Goal: Task Accomplishment & Management: Manage account settings

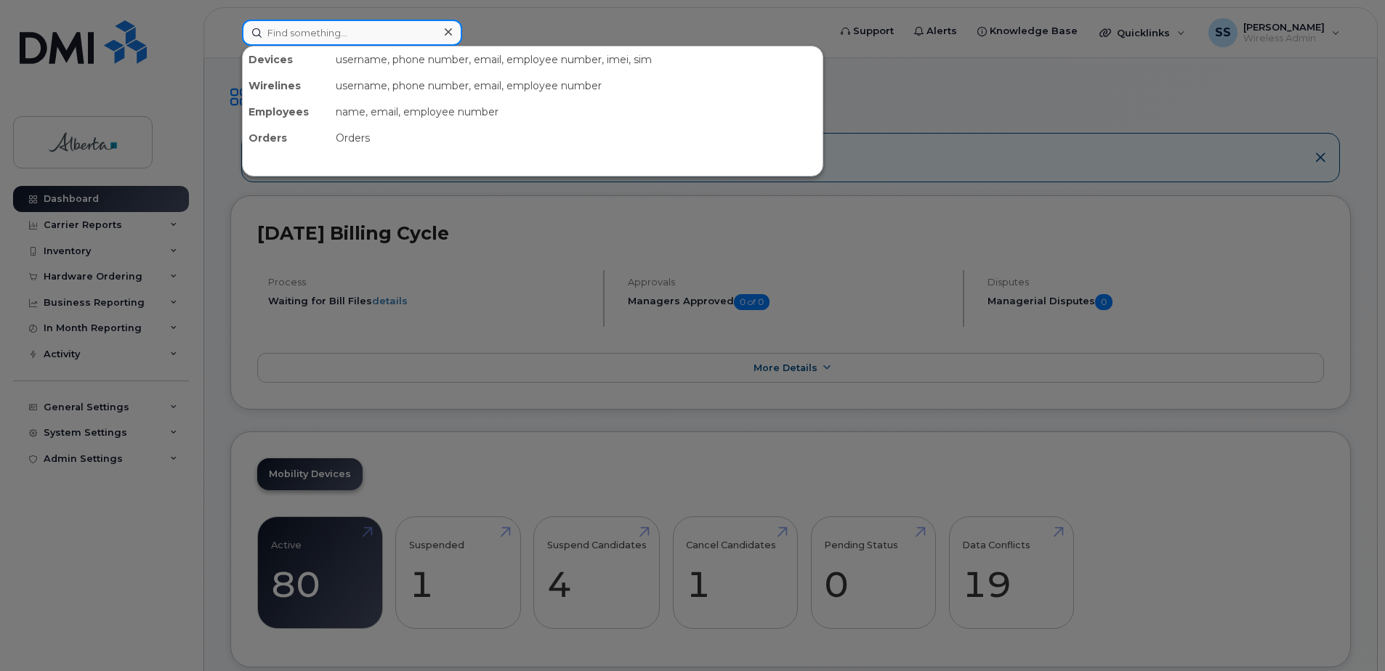
click at [413, 43] on input at bounding box center [352, 33] width 220 height 26
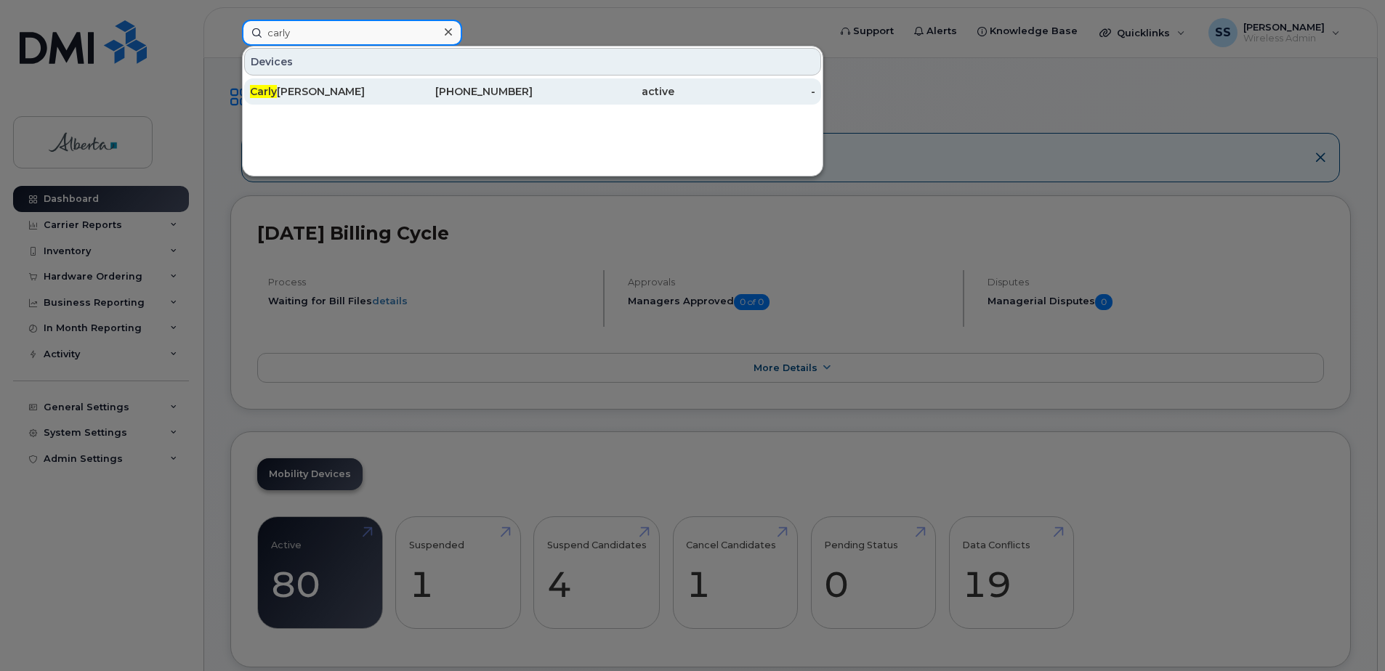
type input "carly"
click at [331, 90] on div "Carly Villeneuve" at bounding box center [321, 91] width 142 height 15
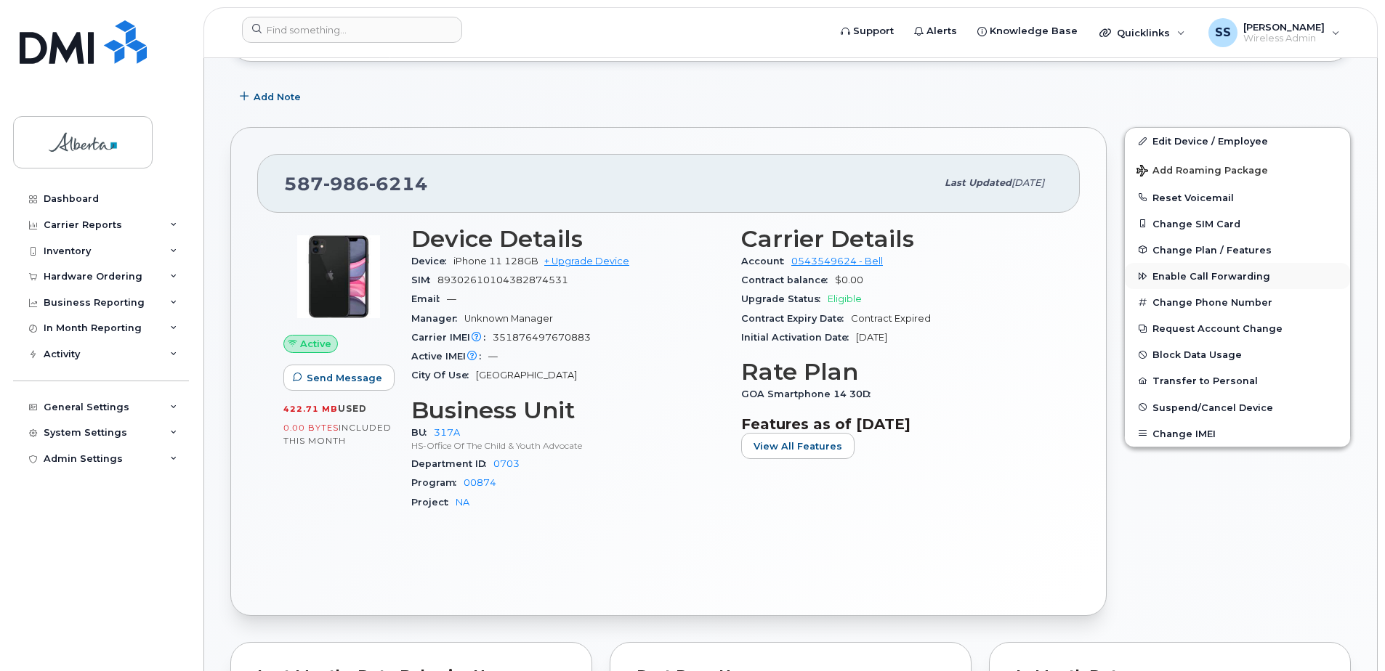
scroll to position [218, 0]
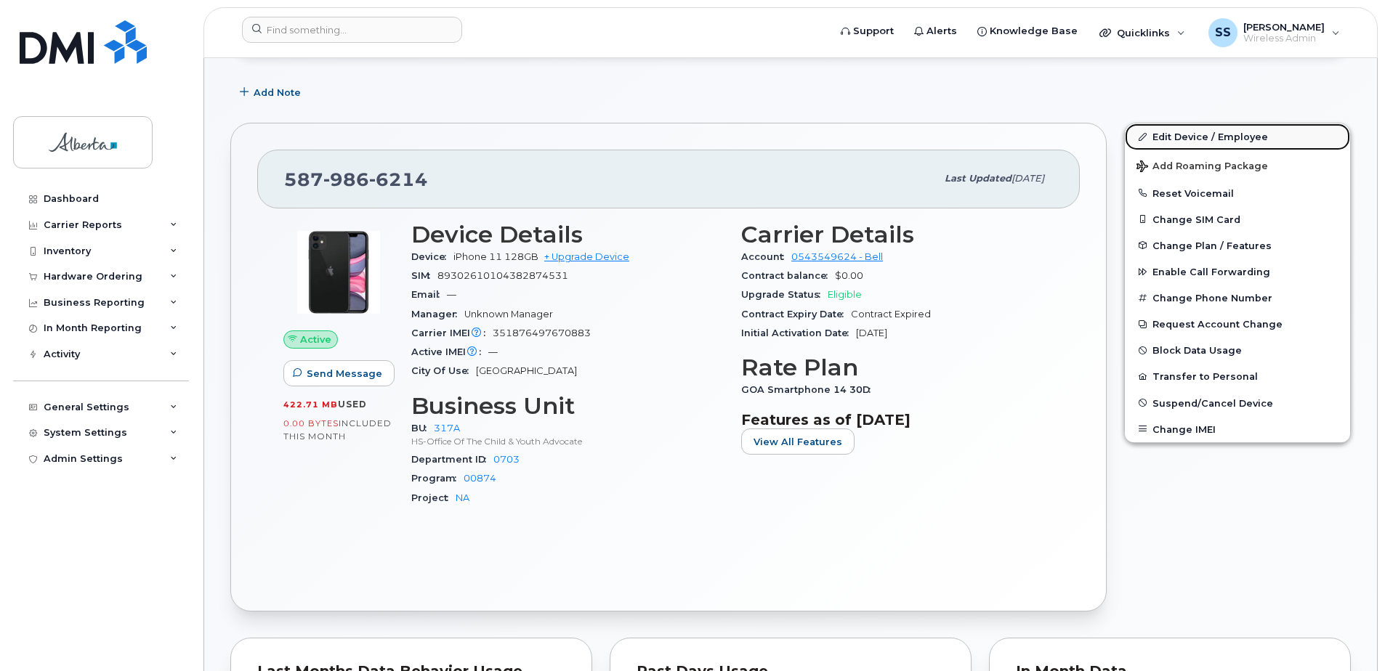
click at [1246, 137] on link "Edit Device / Employee" at bounding box center [1237, 136] width 225 height 26
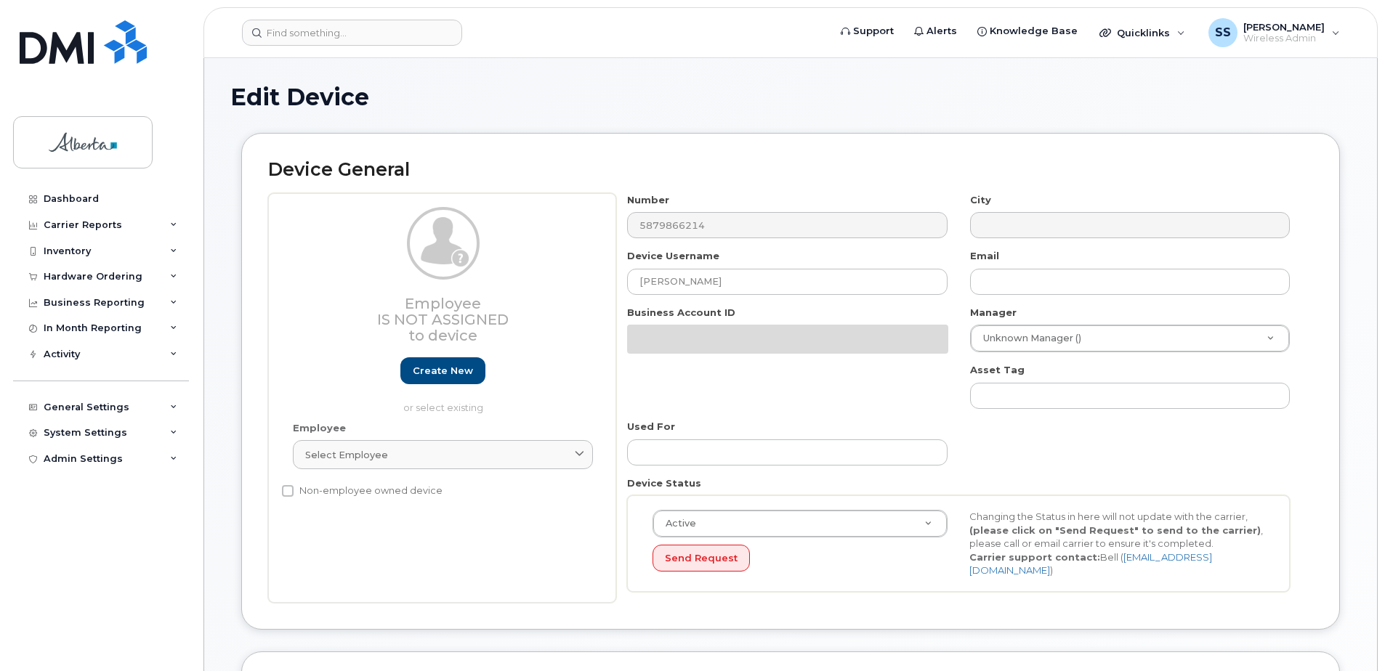
select select "5656540"
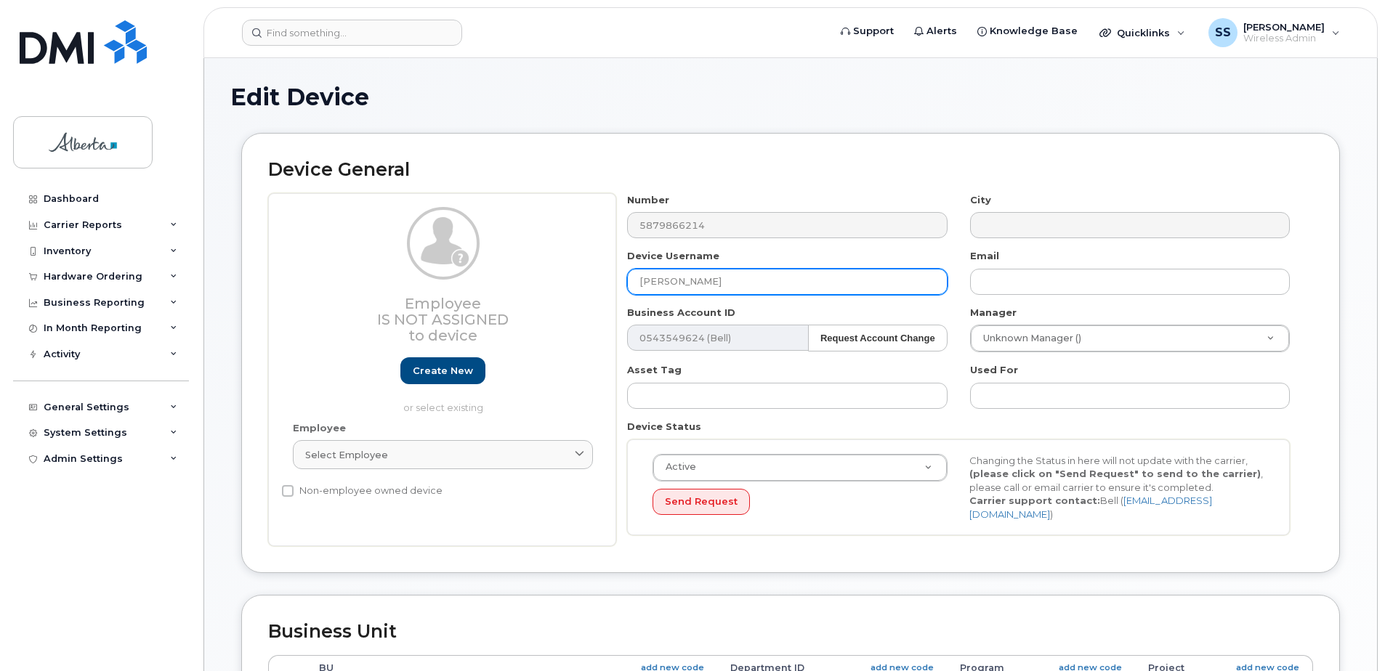
drag, startPoint x: 822, startPoint y: 277, endPoint x: 562, endPoint y: 277, distance: 259.3
click at [562, 277] on div "Employee Is not assigned to device Create new or select existing Employee Selec…" at bounding box center [790, 370] width 1045 height 354
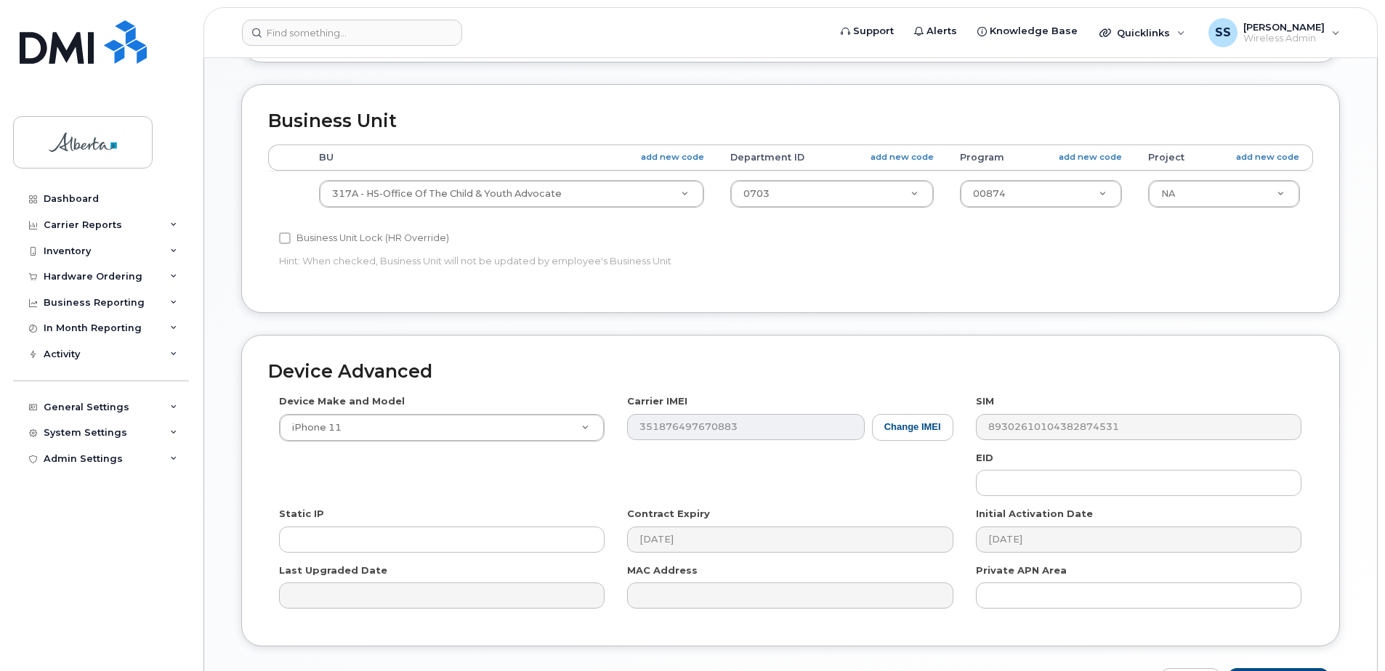
scroll to position [601, 0]
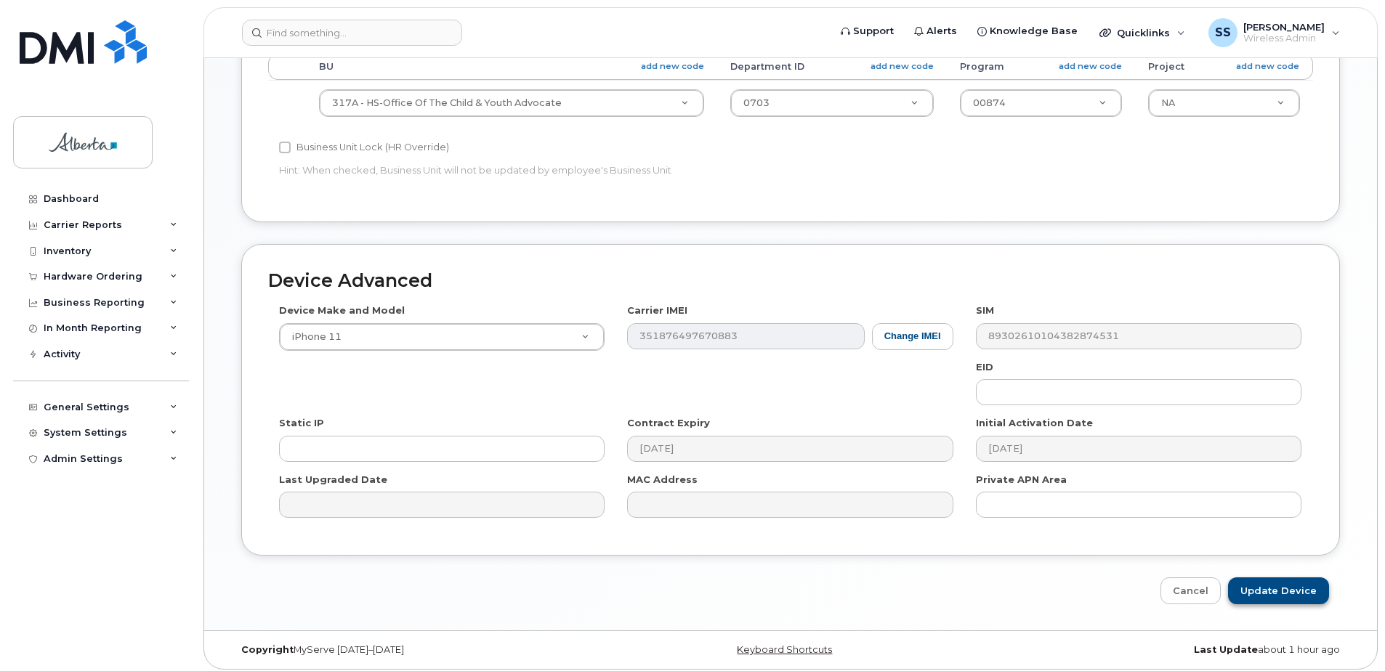
type input "Youth Engagement Consultant (VACANT)"
click at [1289, 579] on input "Update Device" at bounding box center [1278, 591] width 101 height 27
type input "Saving..."
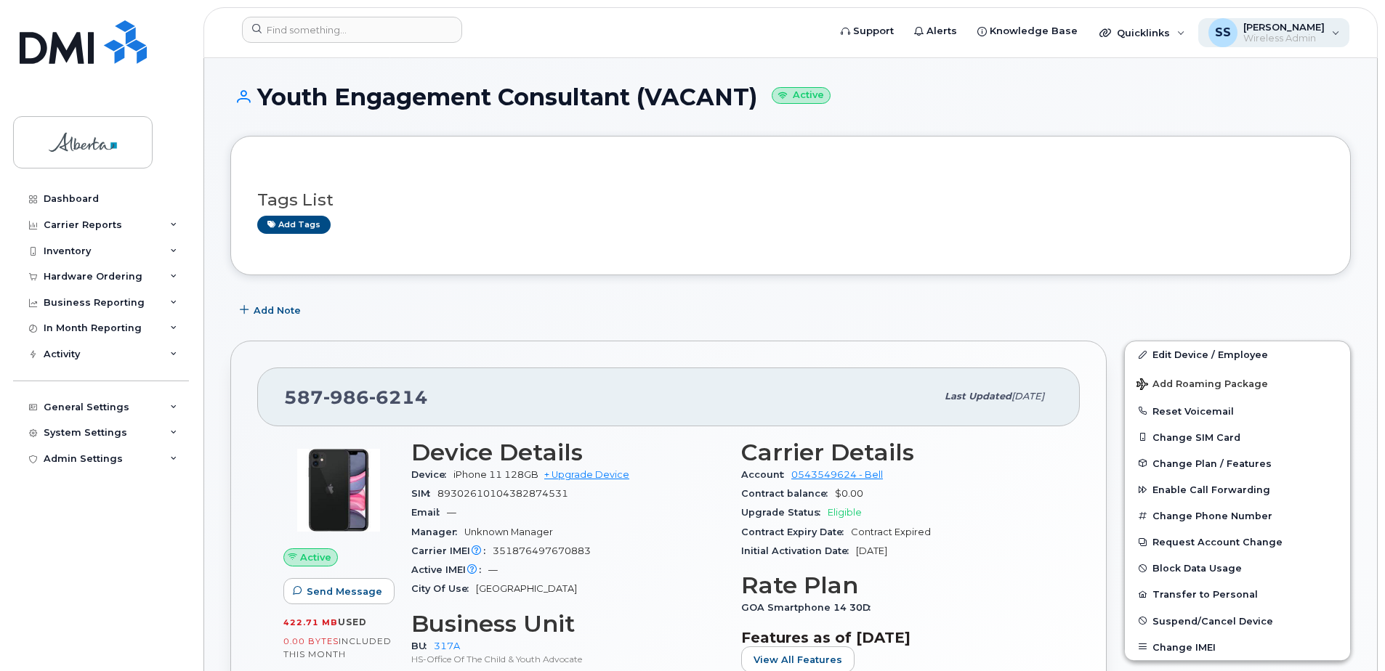
click at [1255, 33] on span "Wireless Admin" at bounding box center [1283, 39] width 81 height 12
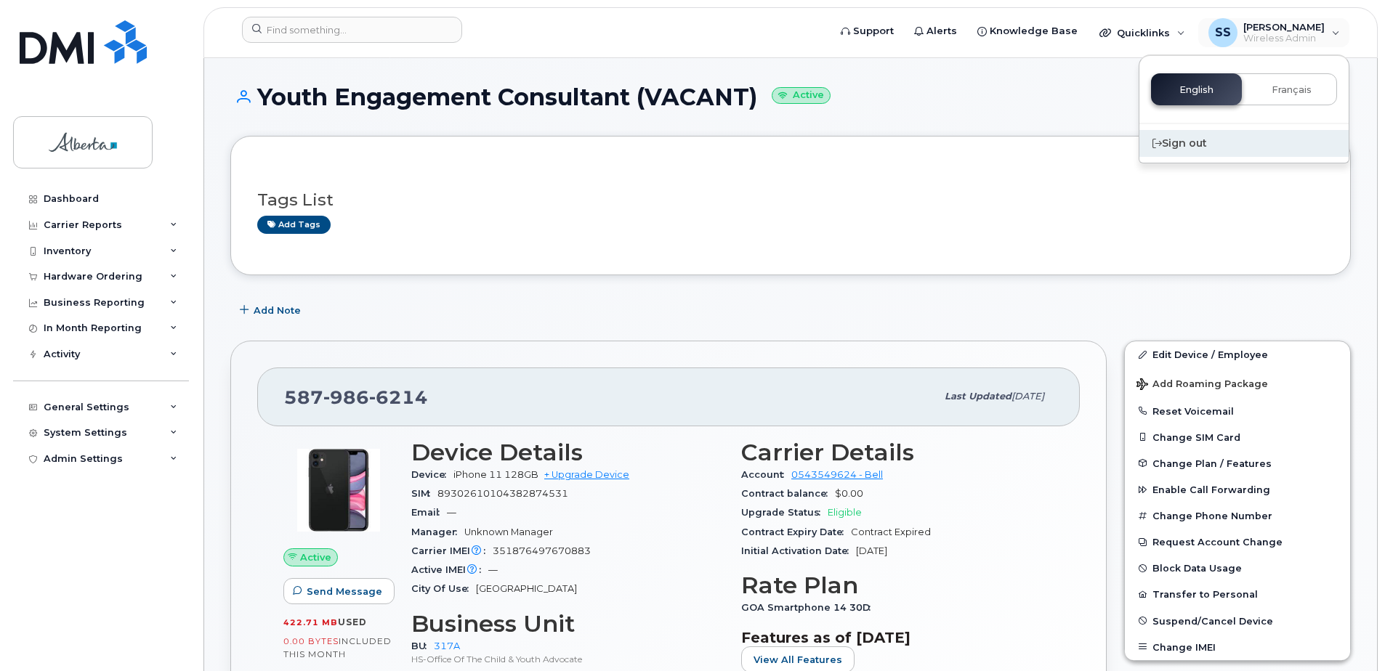
click at [1194, 135] on div "Sign out" at bounding box center [1243, 143] width 209 height 27
